Goal: Task Accomplishment & Management: Manage account settings

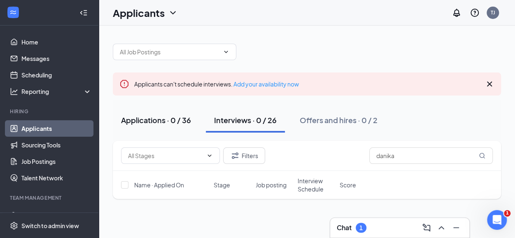
click at [158, 121] on div "Applications · 0 / 36" at bounding box center [156, 120] width 70 height 10
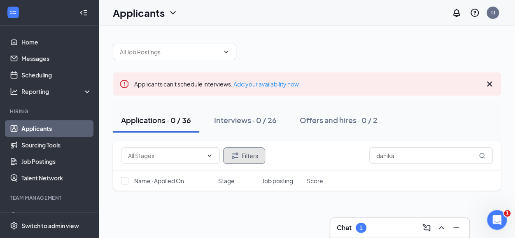
click at [244, 155] on button "Filters" at bounding box center [244, 155] width 42 height 16
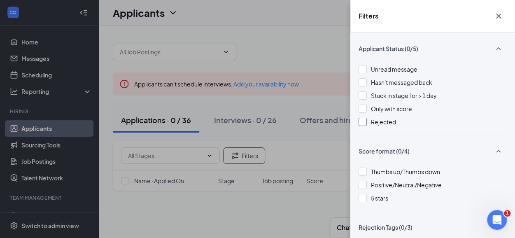
click at [359, 123] on div at bounding box center [363, 122] width 8 height 8
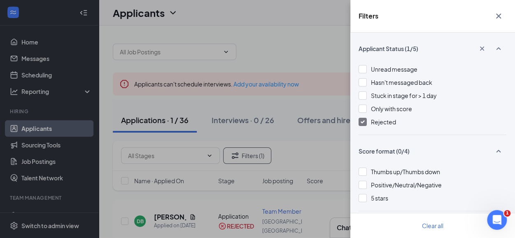
click at [299, 91] on div "Filters Applicant Status (1/5) Unread message Hasn't messaged back Stuck in sta…" at bounding box center [257, 119] width 515 height 238
click at [497, 10] on button "button" at bounding box center [498, 16] width 16 height 16
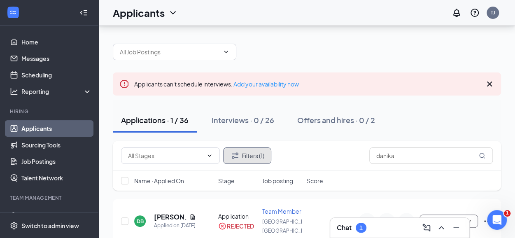
scroll to position [33, 0]
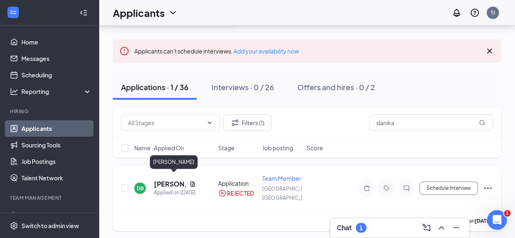
click at [167, 179] on h5 "[PERSON_NAME]" at bounding box center [170, 183] width 32 height 9
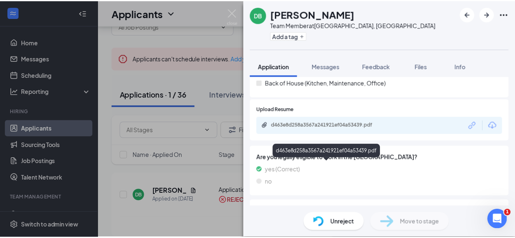
scroll to position [294, 0]
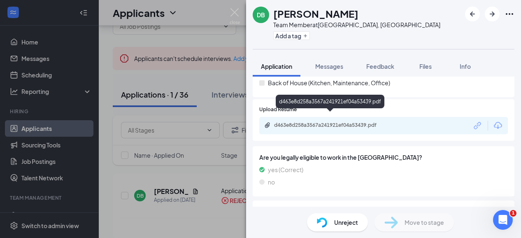
click at [345, 122] on div "d463e8d258a3567a241921ef04a53439.pdf" at bounding box center [331, 125] width 115 height 7
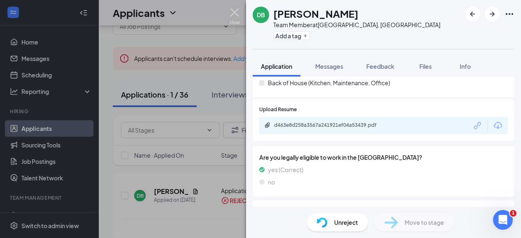
click at [235, 9] on img at bounding box center [235, 16] width 10 height 16
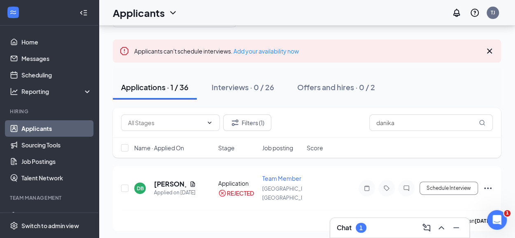
scroll to position [33, 0]
click at [486, 188] on icon "Ellipses" at bounding box center [488, 189] width 10 height 10
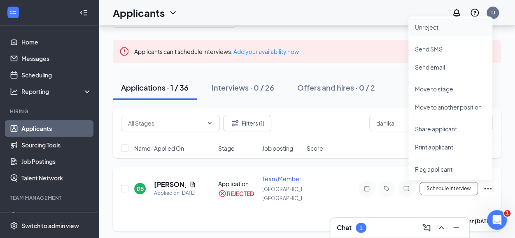
click at [436, 25] on p "Unreject" at bounding box center [450, 27] width 71 height 8
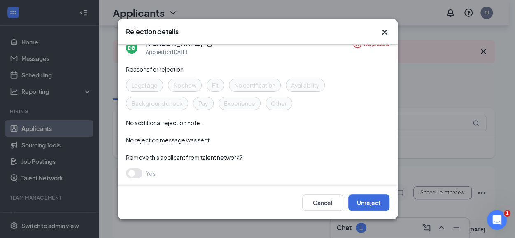
scroll to position [5, 0]
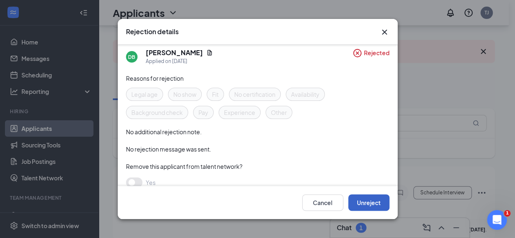
click at [373, 199] on button "Unreject" at bounding box center [368, 202] width 41 height 16
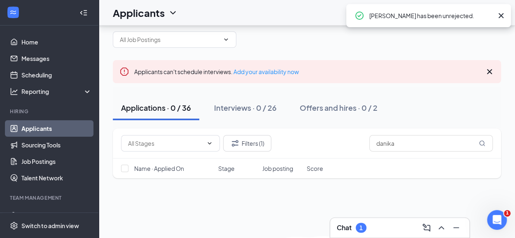
scroll to position [33, 0]
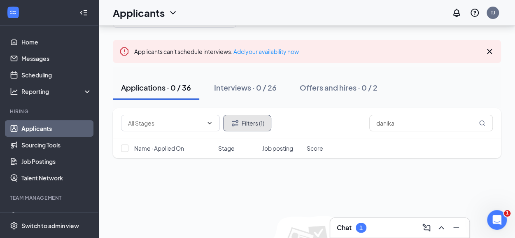
click at [242, 123] on button "Filters (1)" at bounding box center [247, 123] width 48 height 16
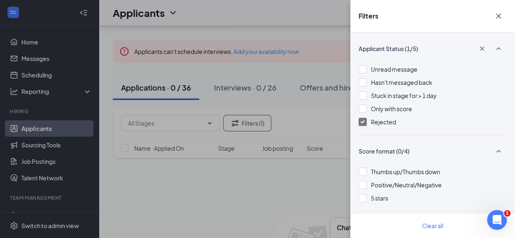
click at [363, 125] on div at bounding box center [363, 122] width 8 height 8
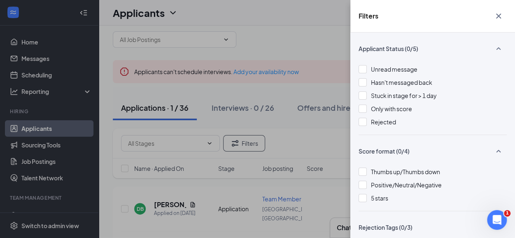
scroll to position [33, 0]
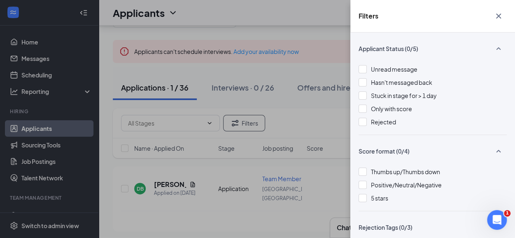
click at [500, 13] on icon "Cross" at bounding box center [499, 16] width 10 height 10
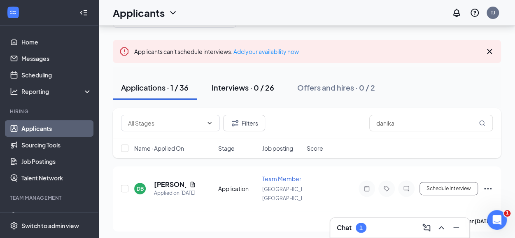
click at [244, 89] on div "Interviews · 0 / 26" at bounding box center [243, 87] width 63 height 10
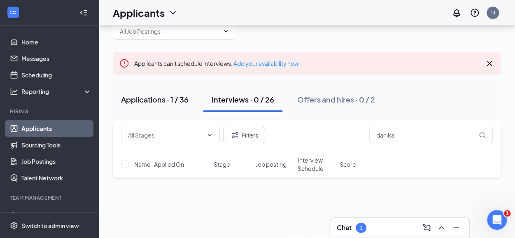
scroll to position [33, 0]
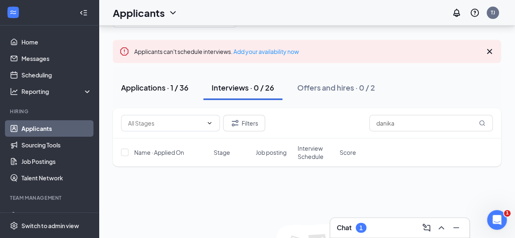
click at [145, 91] on div "Applications · 1 / 36" at bounding box center [155, 87] width 68 height 10
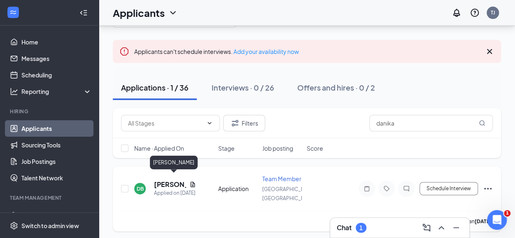
click at [159, 180] on h5 "[PERSON_NAME]" at bounding box center [170, 184] width 32 height 9
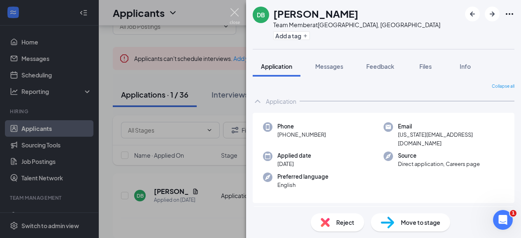
click at [234, 12] on img at bounding box center [235, 16] width 10 height 16
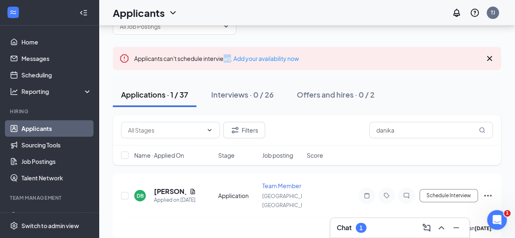
drag, startPoint x: 225, startPoint y: 52, endPoint x: 231, endPoint y: 49, distance: 7.4
click at [231, 49] on div "Applicants can't schedule interviews. Add your availability now" at bounding box center [307, 58] width 388 height 23
click at [245, 54] on div "Applicants can't schedule interviews. Add your availability now" at bounding box center [216, 58] width 165 height 9
click at [245, 55] on link "Add your availability now" at bounding box center [265, 58] width 65 height 7
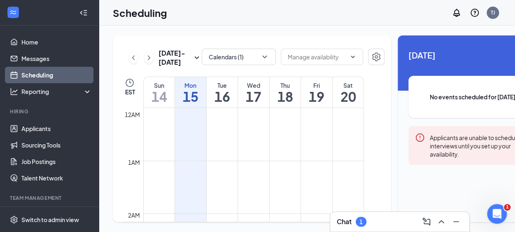
scroll to position [405, 0]
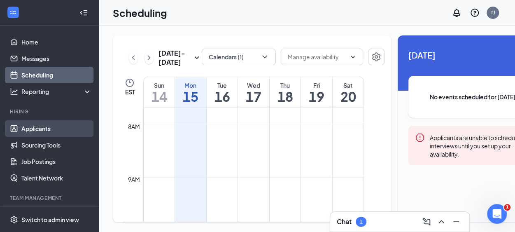
click at [37, 120] on link "Applicants" at bounding box center [56, 128] width 70 height 16
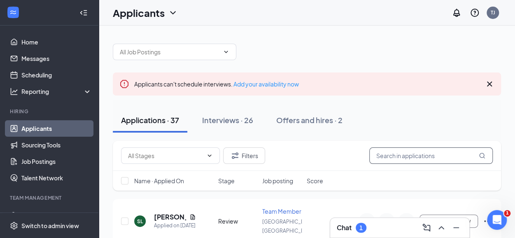
click at [430, 160] on input "text" at bounding box center [430, 155] width 123 height 16
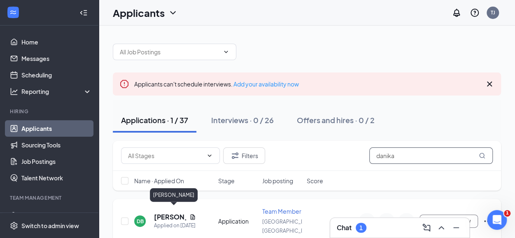
type input "danika"
click at [165, 212] on h5 "[PERSON_NAME]" at bounding box center [170, 216] width 32 height 9
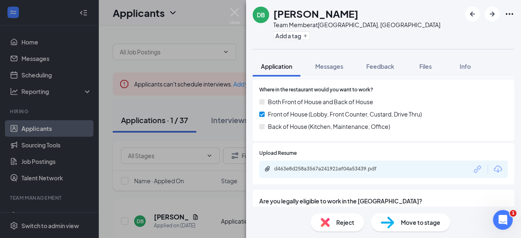
scroll to position [251, 0]
click at [323, 160] on div "d463e8d258a3567a241921ef04a53439.pdf" at bounding box center [383, 168] width 249 height 17
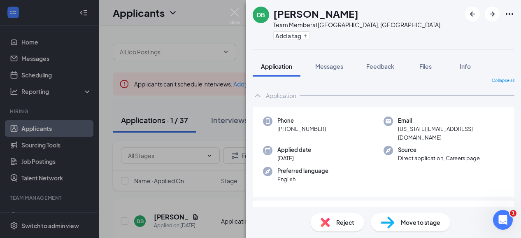
scroll to position [0, 0]
